Goal: Task Accomplishment & Management: Use online tool/utility

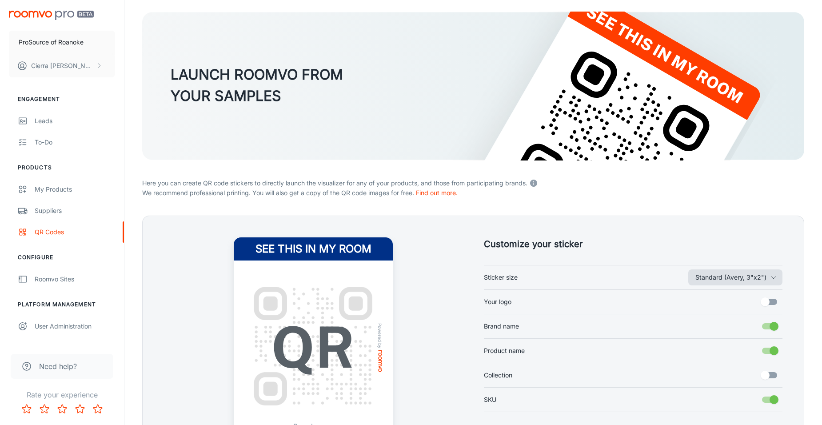
scroll to position [149, 0]
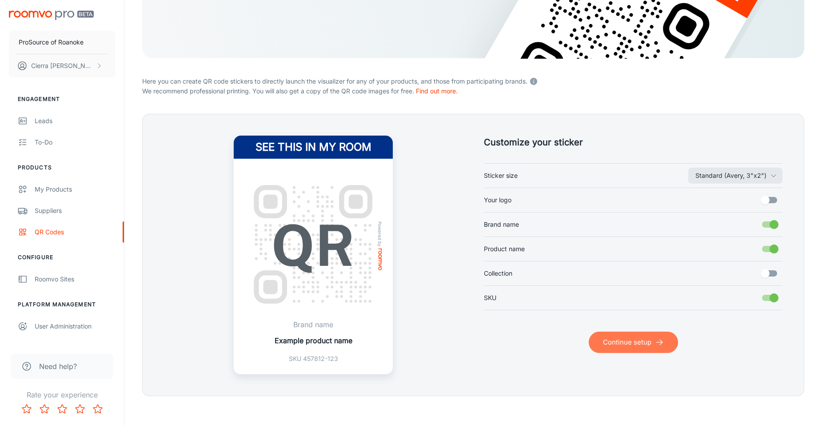
click at [627, 345] on button "Continue setup" at bounding box center [633, 342] width 89 height 21
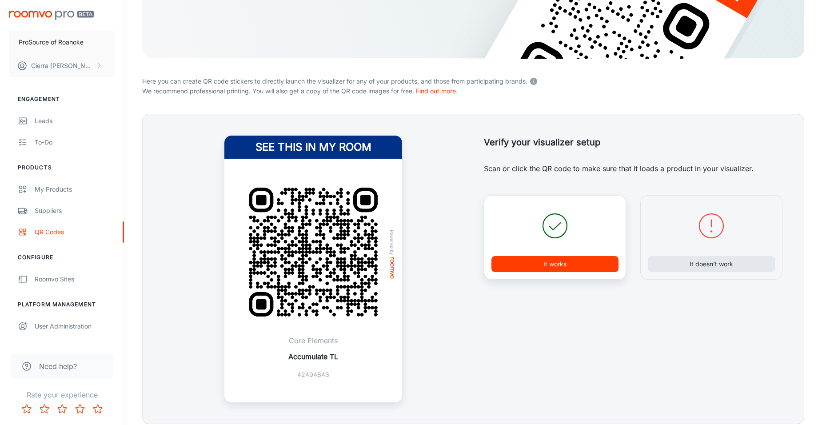
click at [569, 263] on button "It works" at bounding box center [555, 264] width 127 height 16
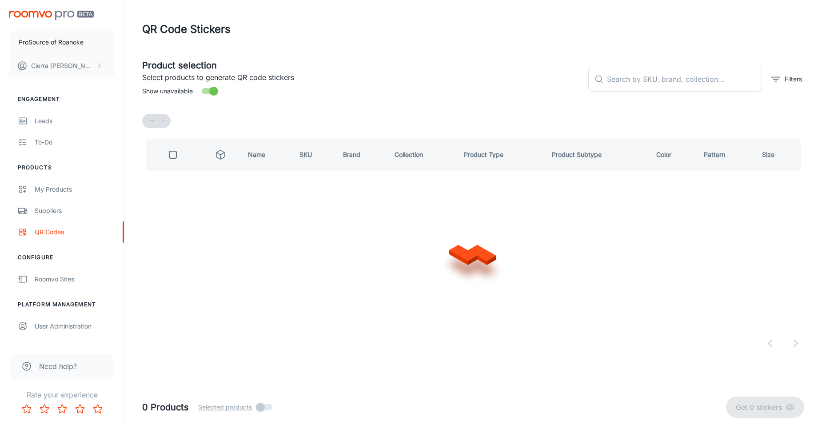
scroll to position [0, 0]
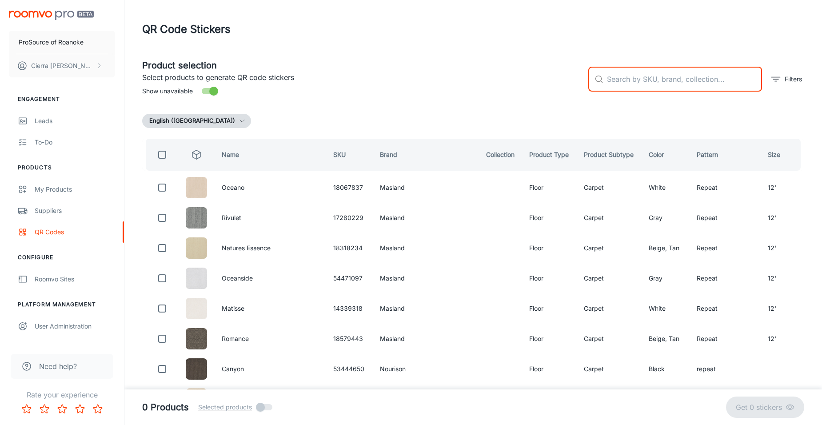
click at [617, 78] on input "text" at bounding box center [684, 79] width 155 height 25
click at [635, 76] on input "text" at bounding box center [684, 79] width 155 height 25
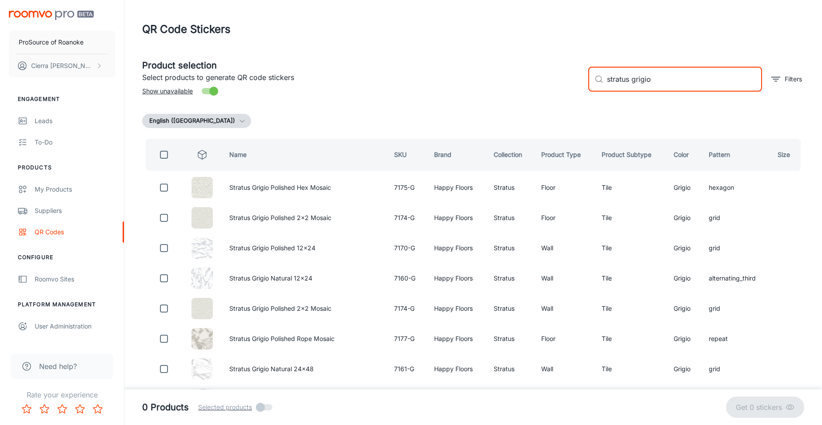
click at [610, 81] on input "stratus grigio" at bounding box center [684, 79] width 155 height 25
click at [612, 80] on input "stratus grigio" at bounding box center [684, 79] width 155 height 25
click at [608, 79] on div "​ stratus grigio ​" at bounding box center [676, 79] width 174 height 25
drag, startPoint x: 610, startPoint y: 81, endPoint x: 604, endPoint y: 82, distance: 5.9
click at [604, 82] on div "​ stratus grigio ​" at bounding box center [676, 79] width 174 height 25
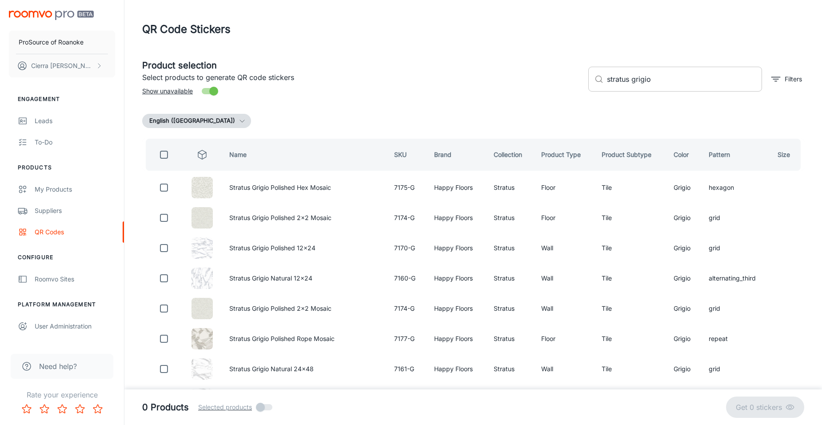
click at [606, 81] on div "​ stratus grigio ​" at bounding box center [676, 79] width 174 height 25
click at [670, 71] on input "stratus grigio" at bounding box center [684, 79] width 155 height 25
click at [603, 78] on icon at bounding box center [599, 79] width 9 height 9
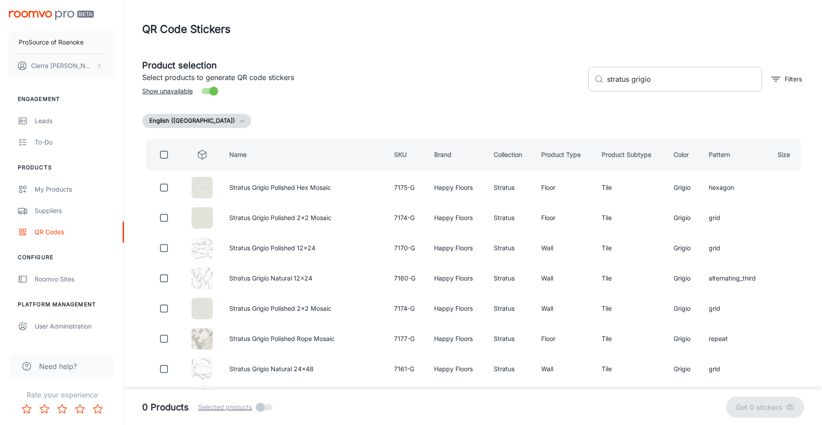
click at [606, 80] on div "​ stratus grigio ​" at bounding box center [676, 79] width 174 height 25
click at [607, 81] on div "​ stratus grigio ​" at bounding box center [676, 79] width 174 height 25
click at [606, 79] on div "​ stratus grigio ​" at bounding box center [676, 79] width 174 height 25
drag, startPoint x: 650, startPoint y: 81, endPoint x: 664, endPoint y: 78, distance: 14.0
click at [664, 78] on input "stratus grigio" at bounding box center [684, 79] width 155 height 25
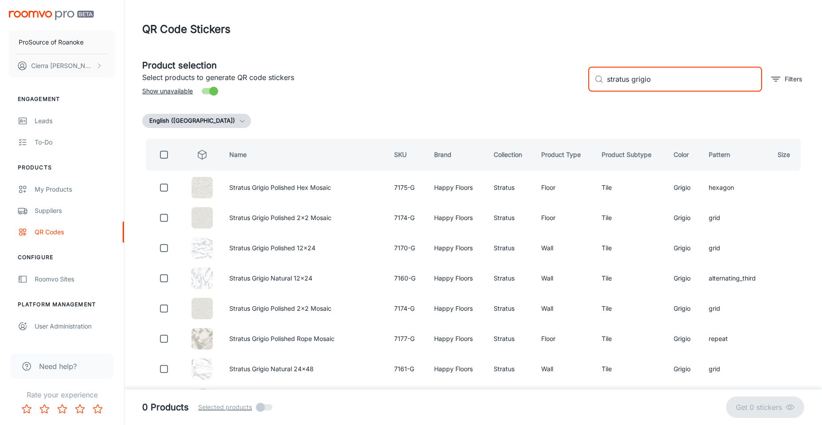
drag, startPoint x: 650, startPoint y: 81, endPoint x: 605, endPoint y: 84, distance: 45.5
click at [606, 84] on div "​ stratus grigio ​" at bounding box center [676, 79] width 174 height 25
click at [610, 84] on input "stratus grigio" at bounding box center [684, 79] width 155 height 25
click at [605, 78] on div "​ stratus grigio ​" at bounding box center [676, 79] width 174 height 25
click at [607, 83] on div "​ stratus grigio ​" at bounding box center [676, 79] width 174 height 25
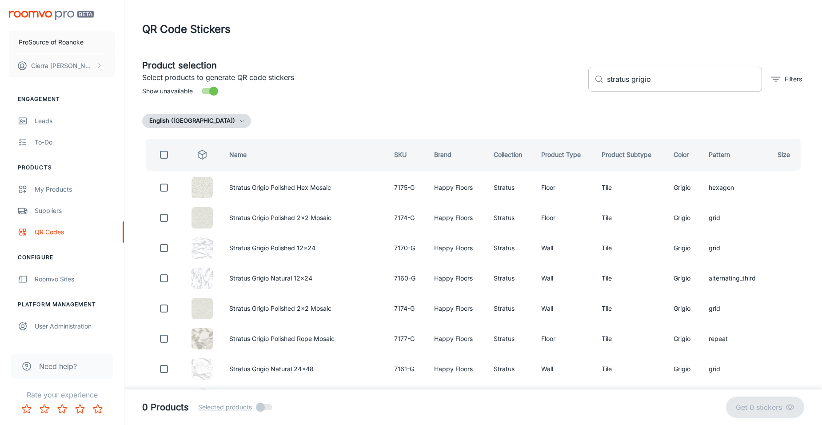
click at [605, 81] on div "​ stratus grigio ​" at bounding box center [676, 79] width 174 height 25
click at [607, 80] on div "​ stratus grigio ​" at bounding box center [676, 79] width 174 height 25
type input "happy floors stratus grigio"
click at [773, 79] on icon "filter" at bounding box center [776, 79] width 11 height 11
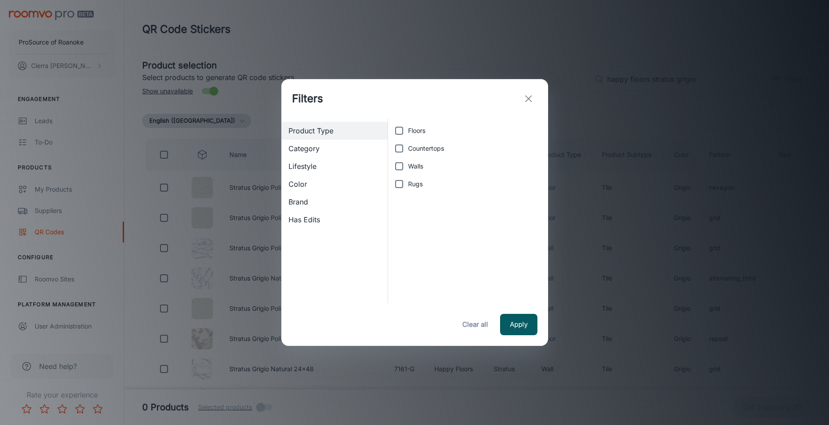
click at [403, 131] on input "Floors" at bounding box center [399, 131] width 18 height 18
checkbox input "true"
click at [516, 319] on button "Apply" at bounding box center [518, 324] width 37 height 21
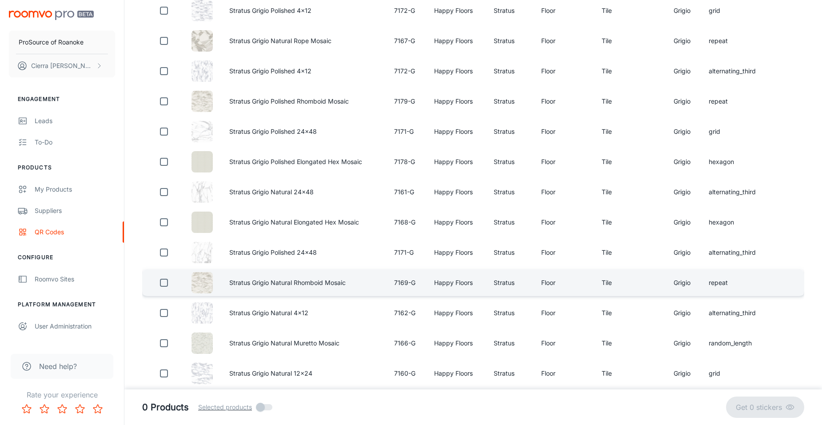
scroll to position [400, 0]
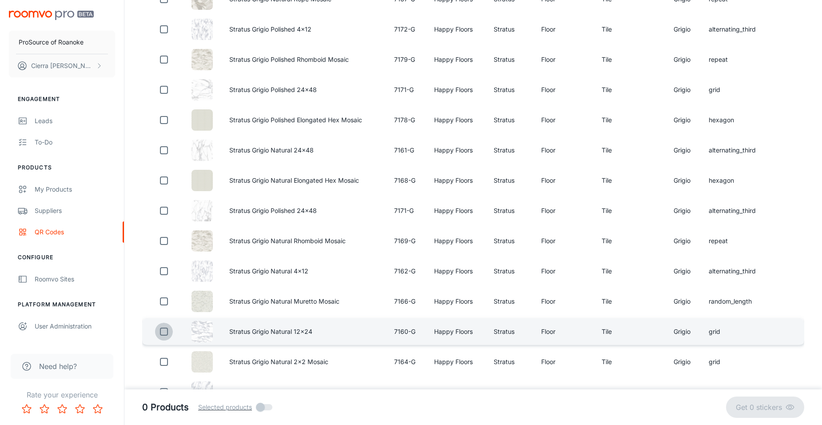
click at [164, 330] on input "checkbox" at bounding box center [164, 332] width 18 height 18
checkbox input "true"
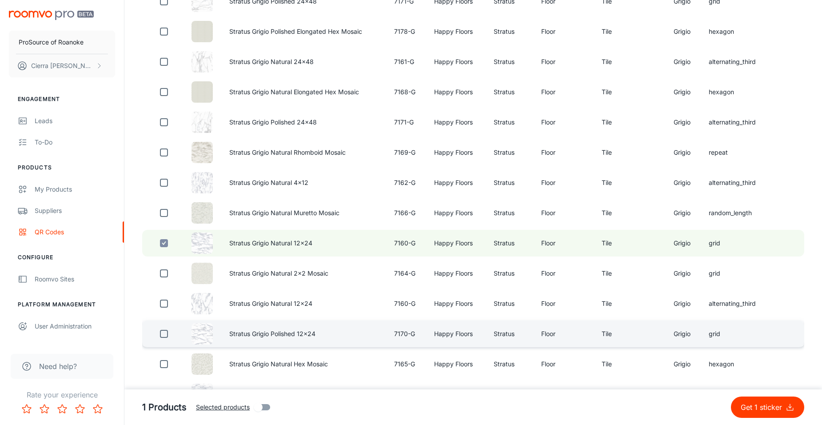
scroll to position [489, 0]
click at [164, 336] on input "checkbox" at bounding box center [164, 334] width 18 height 18
checkbox input "true"
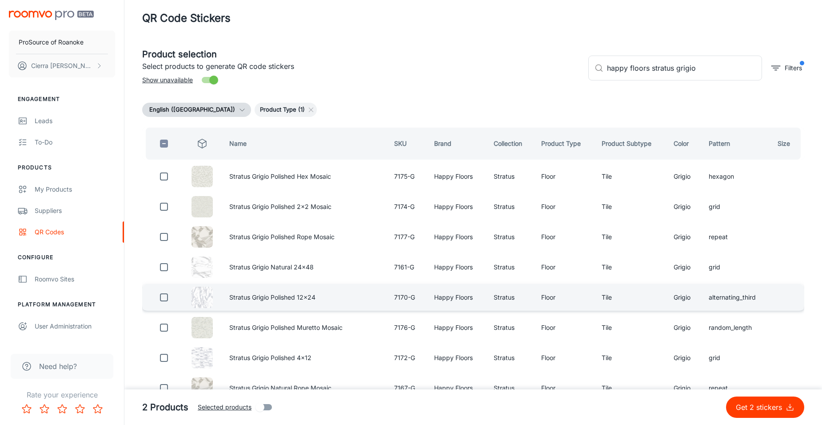
scroll to position [2, 0]
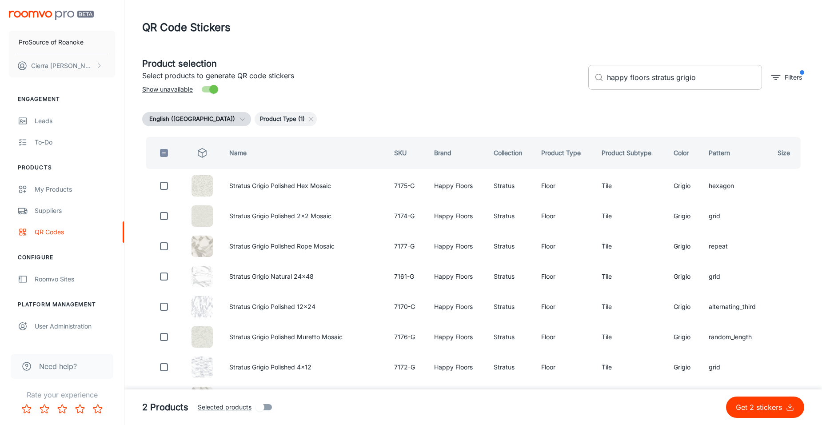
click at [704, 81] on input "happy floors stratus grigio" at bounding box center [684, 77] width 155 height 25
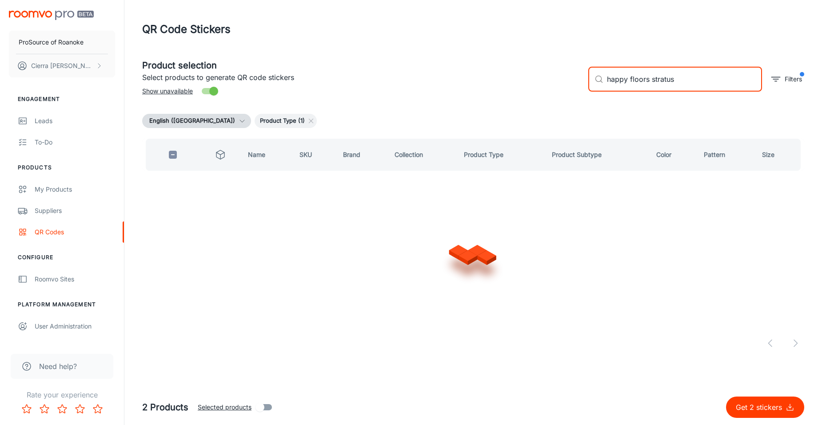
scroll to position [0, 0]
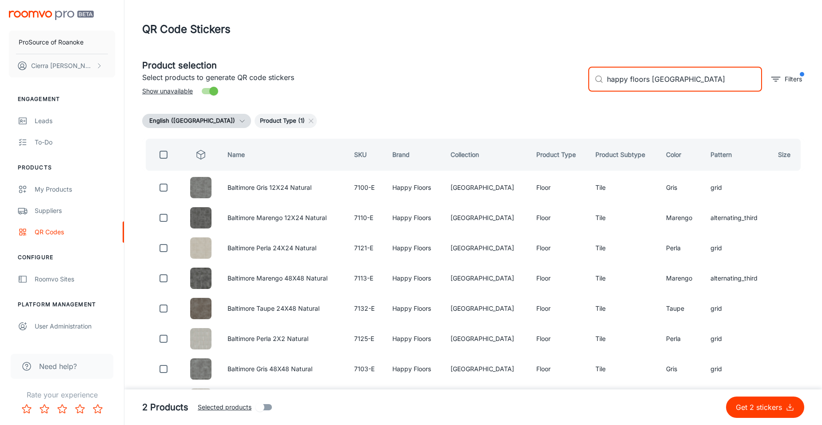
click at [492, 119] on div "English (United States) Product Type (1)" at bounding box center [473, 121] width 662 height 14
click at [697, 83] on input "happy floors baltimore" at bounding box center [684, 79] width 155 height 25
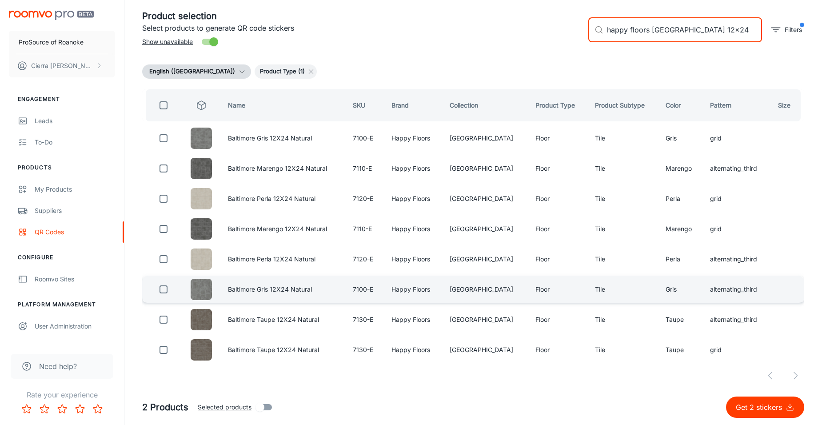
scroll to position [52, 0]
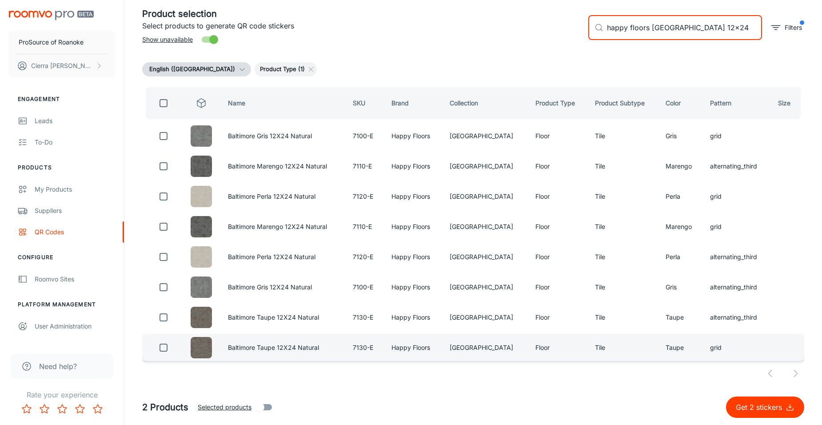
type input "happy floors baltimore 12x24"
click at [170, 349] on input "checkbox" at bounding box center [164, 348] width 18 height 18
checkbox input "true"
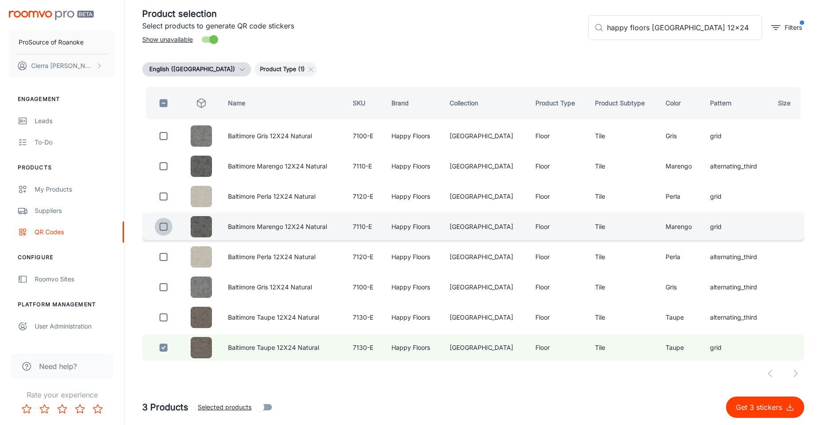
click at [164, 225] on input "checkbox" at bounding box center [164, 227] width 18 height 18
checkbox input "true"
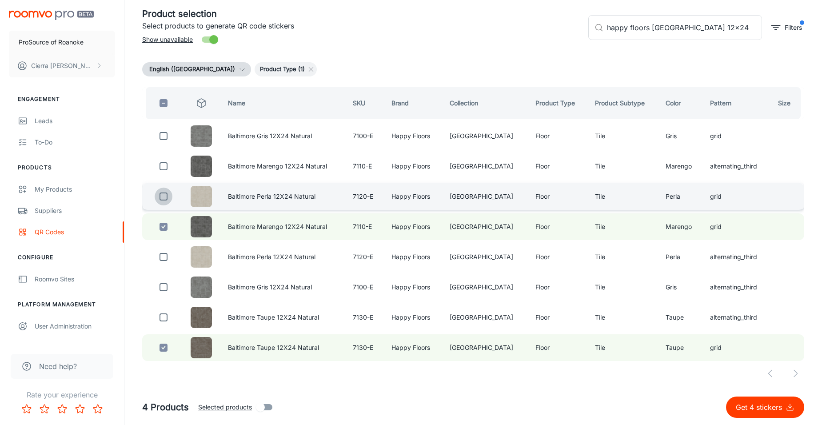
click at [163, 197] on input "checkbox" at bounding box center [164, 197] width 18 height 18
checkbox input "true"
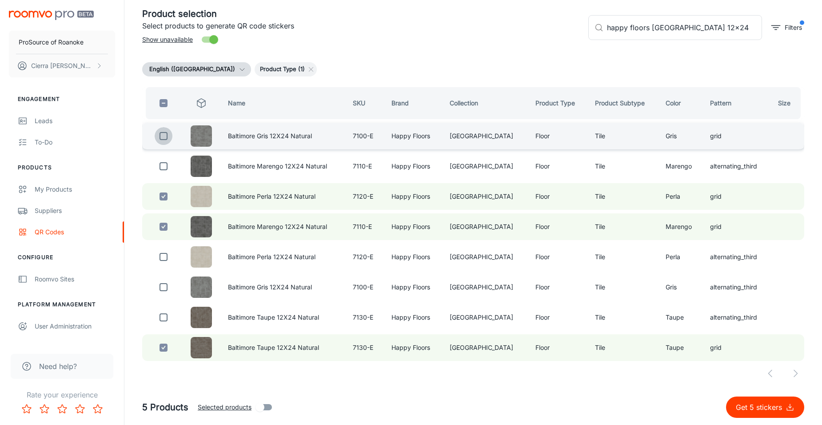
click at [168, 136] on input "checkbox" at bounding box center [164, 136] width 18 height 18
checkbox input "true"
drag, startPoint x: 692, startPoint y: 28, endPoint x: 653, endPoint y: 28, distance: 39.1
click at [653, 28] on input "happy floors baltimore 12x24" at bounding box center [684, 27] width 155 height 25
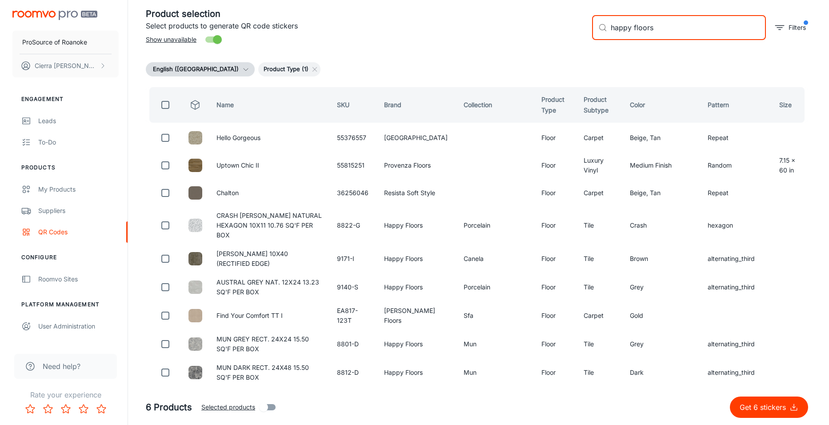
scroll to position [0, 0]
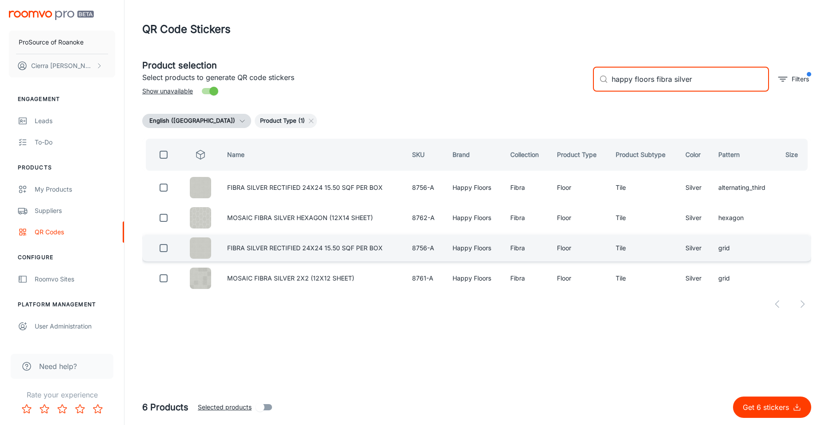
type input "happy floors fibra silver"
click at [163, 247] on input "checkbox" at bounding box center [164, 248] width 18 height 18
checkbox input "true"
click at [691, 80] on input "happy floors fibra silver" at bounding box center [690, 79] width 157 height 25
type input "happy floors fibra pale"
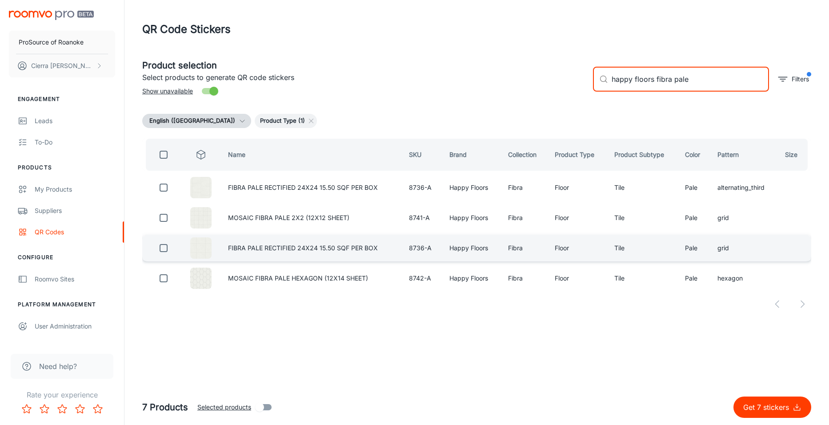
click at [162, 249] on input "checkbox" at bounding box center [164, 248] width 18 height 18
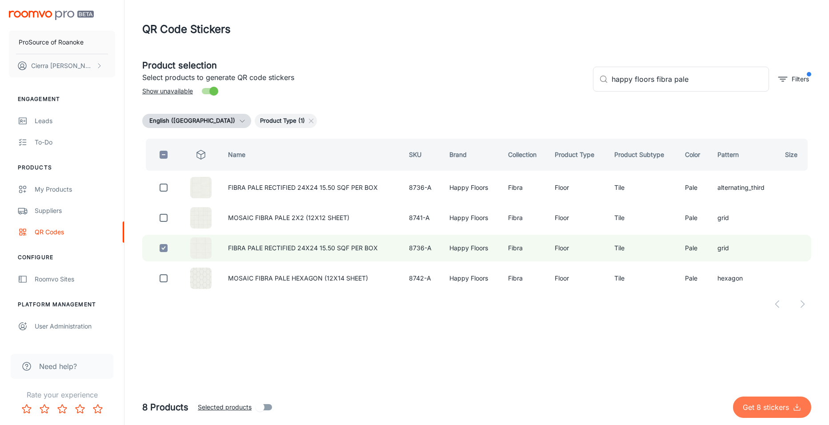
click at [758, 403] on p "Get 8 stickers" at bounding box center [768, 407] width 50 height 11
checkbox input "false"
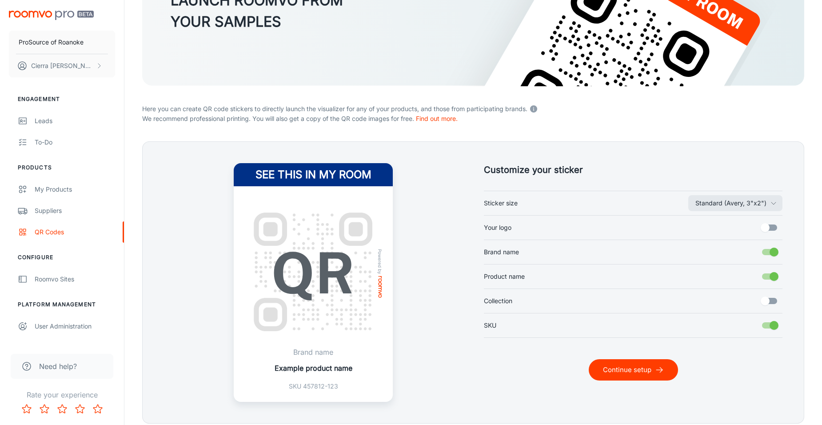
scroll to position [156, 0]
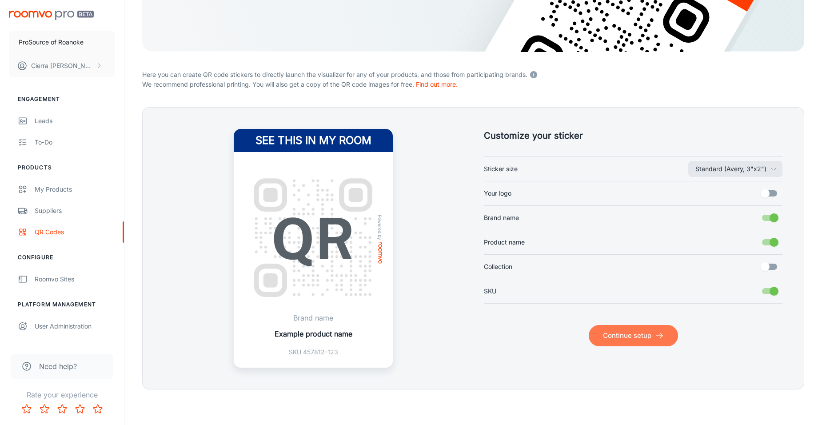
click at [626, 341] on button "Continue setup" at bounding box center [633, 335] width 89 height 21
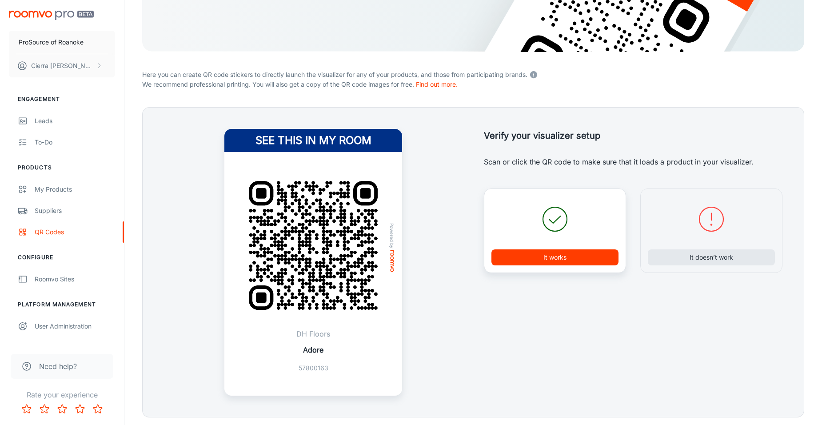
click at [585, 256] on button "It works" at bounding box center [555, 257] width 127 height 16
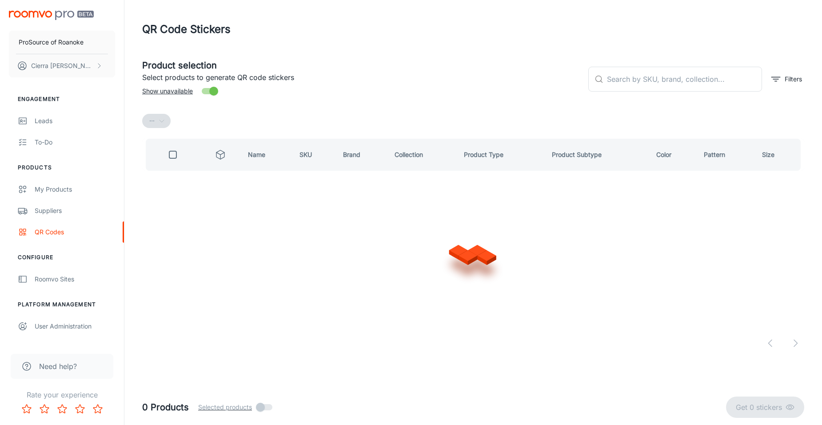
scroll to position [0, 0]
